Goal: Transaction & Acquisition: Purchase product/service

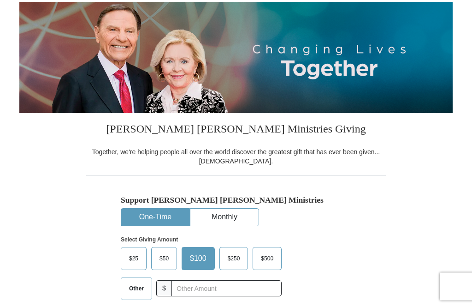
click at [177, 214] on button "One-Time" at bounding box center [155, 217] width 68 height 17
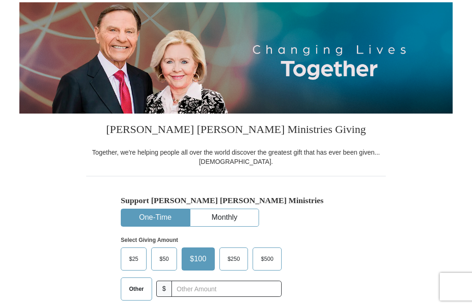
click at [170, 215] on button "One-Time" at bounding box center [155, 217] width 68 height 17
click at [174, 212] on button "One-Time" at bounding box center [155, 217] width 68 height 17
click at [169, 216] on button "One-Time" at bounding box center [155, 217] width 68 height 17
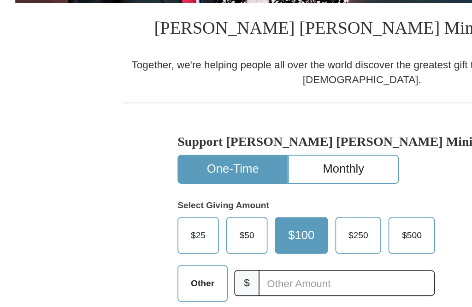
click at [155, 237] on span "$50" at bounding box center [164, 244] width 18 height 14
click at [0, 0] on input "$50" at bounding box center [0, 0] width 0 height 0
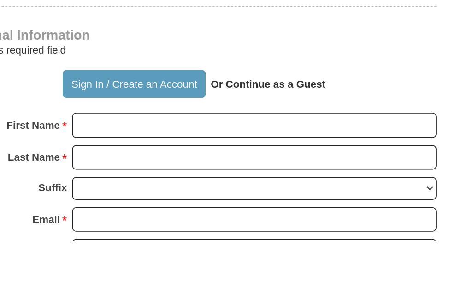
scroll to position [447, 0]
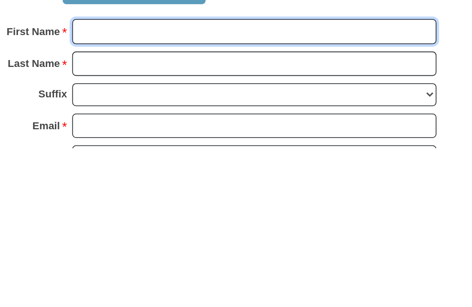
click at [158, 226] on input "First Name *" at bounding box center [272, 234] width 228 height 16
type input "[PERSON_NAME]"
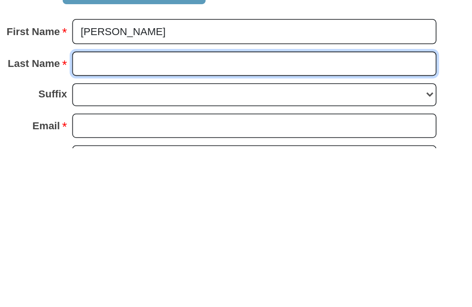
type input "[PERSON_NAME]"
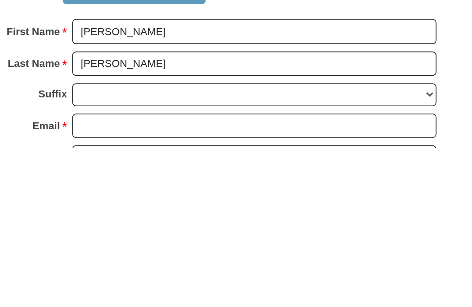
scroll to position [565, 0]
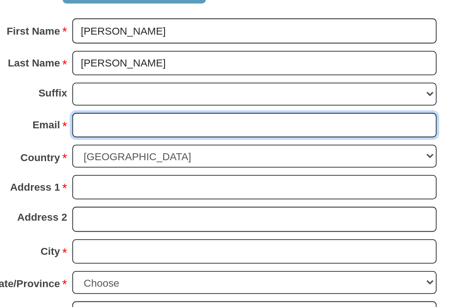
click at [158, 167] on input "Email *" at bounding box center [272, 175] width 228 height 16
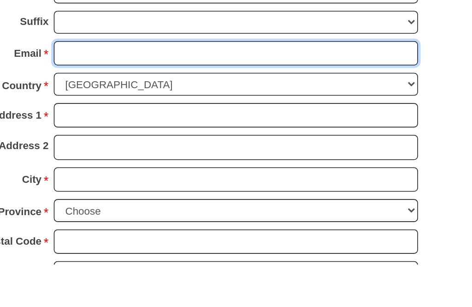
type input "[PERSON_NAME][EMAIL_ADDRESS][DOMAIN_NAME]"
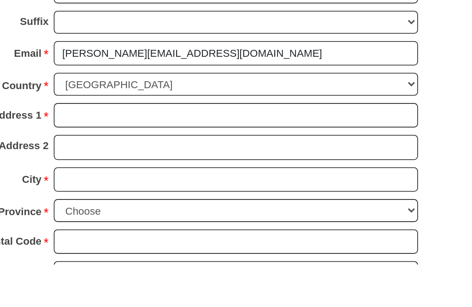
scroll to position [610, 0]
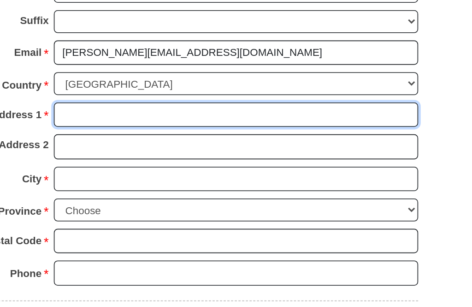
click at [158, 161] on input "Address 1 *" at bounding box center [272, 169] width 228 height 16
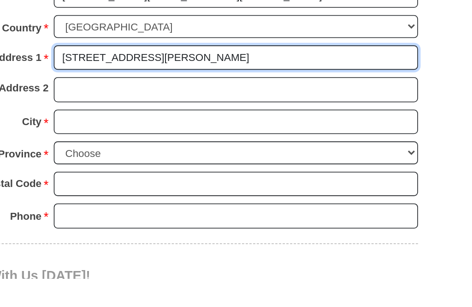
type input "[STREET_ADDRESS][PERSON_NAME]"
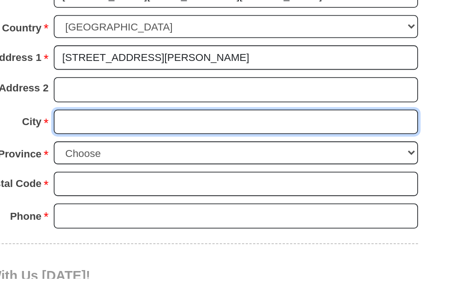
click at [158, 201] on input "City *" at bounding box center [272, 209] width 228 height 16
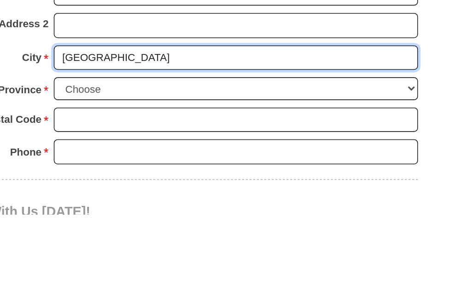
type input "[GEOGRAPHIC_DATA]"
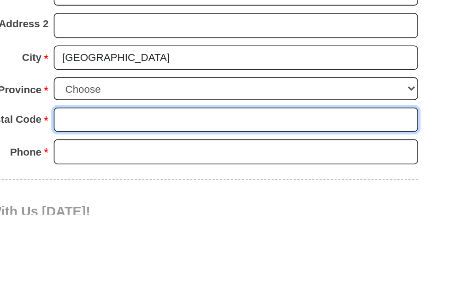
click at [158, 240] on input "ZIP/Postal Code *" at bounding box center [272, 248] width 228 height 16
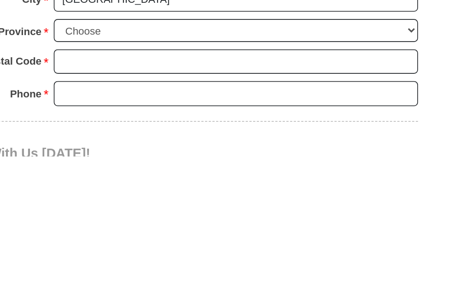
click at [256, 221] on select "Choose [US_STATE] [US_STATE] [US_STATE] [US_STATE] [US_STATE] Armed Forces Amer…" at bounding box center [272, 228] width 228 height 14
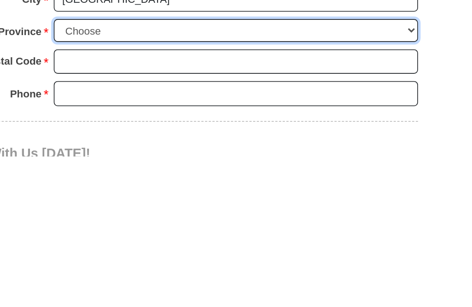
scroll to position [722, 0]
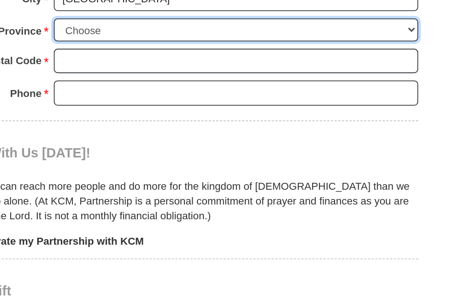
select select "MI"
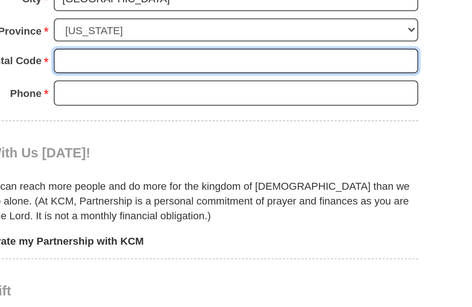
click at [158, 127] on input "ZIP/Postal Code *" at bounding box center [272, 135] width 228 height 16
type input "48847"
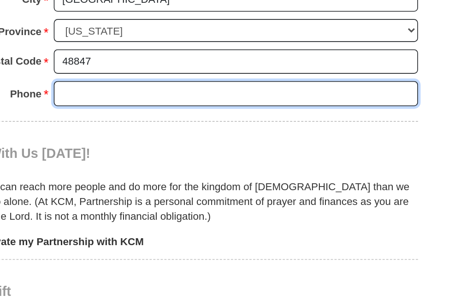
click at [158, 147] on input "Phone * *" at bounding box center [272, 155] width 228 height 16
type input "9898752129"
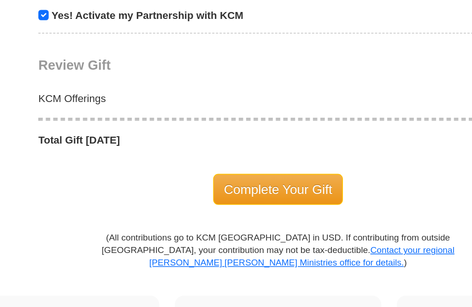
scroll to position [864, 0]
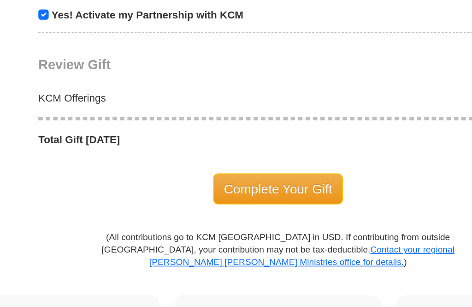
click at [196, 205] on span "Complete Your Gift" at bounding box center [237, 214] width 82 height 19
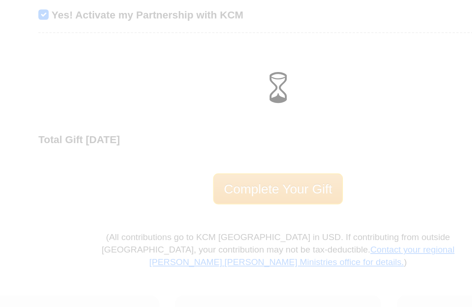
scroll to position [864, 0]
